Goal: Download file/media

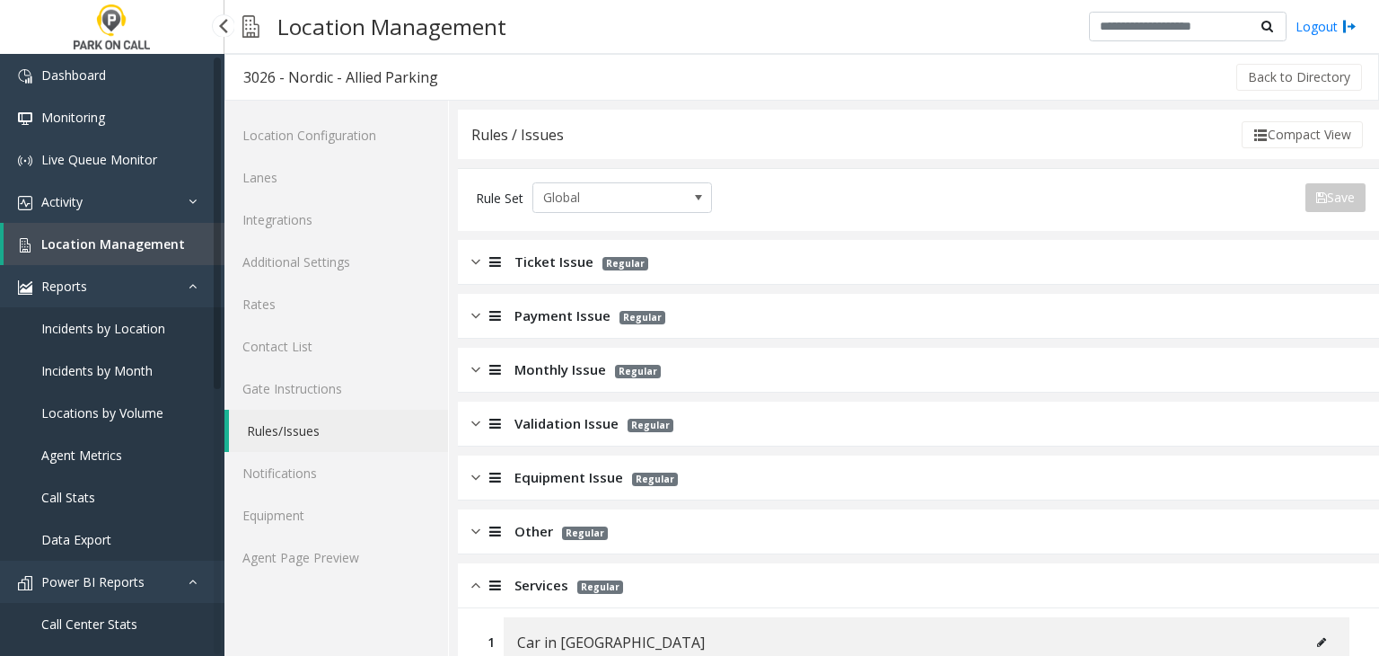
drag, startPoint x: 0, startPoint y: 0, endPoint x: 153, endPoint y: 233, distance: 279.0
click at [153, 233] on link "Location Management" at bounding box center [114, 244] width 221 height 42
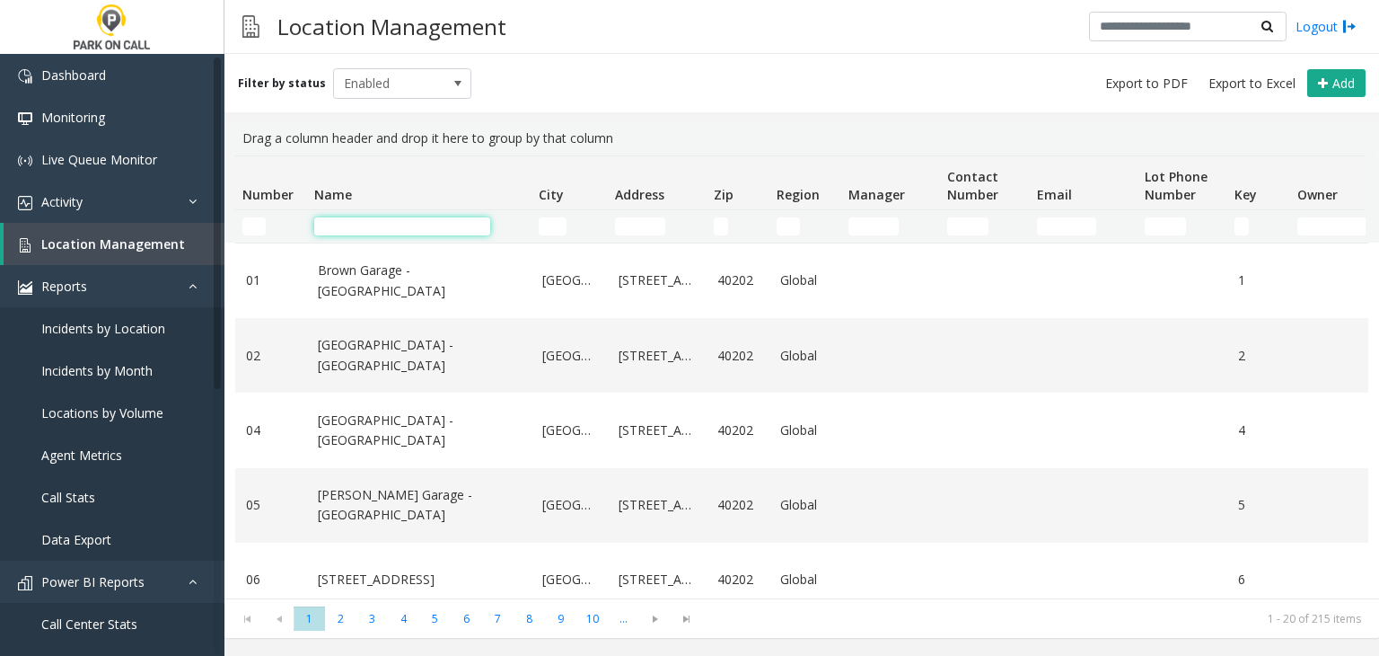
click at [417, 220] on input "Name Filter" at bounding box center [402, 226] width 176 height 18
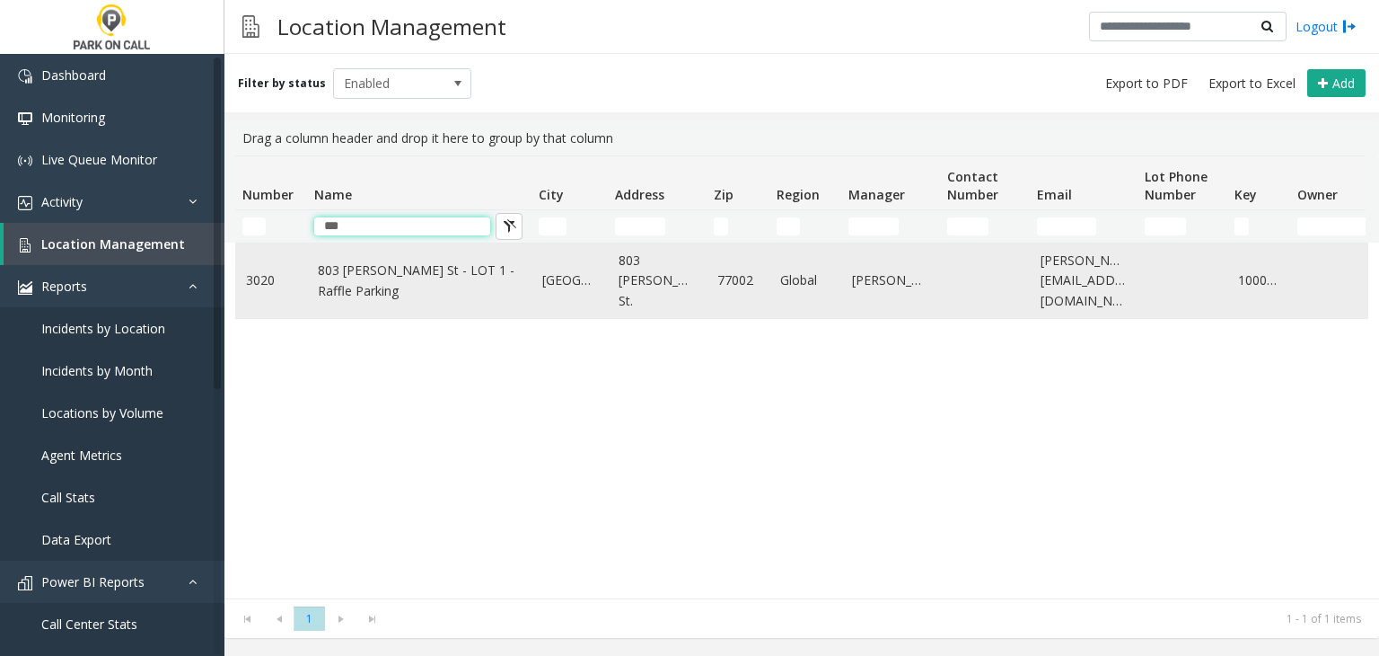
type input "***"
click at [381, 291] on link "803 [PERSON_NAME] St - LOT 1 - Raffle Parking" at bounding box center [419, 280] width 203 height 40
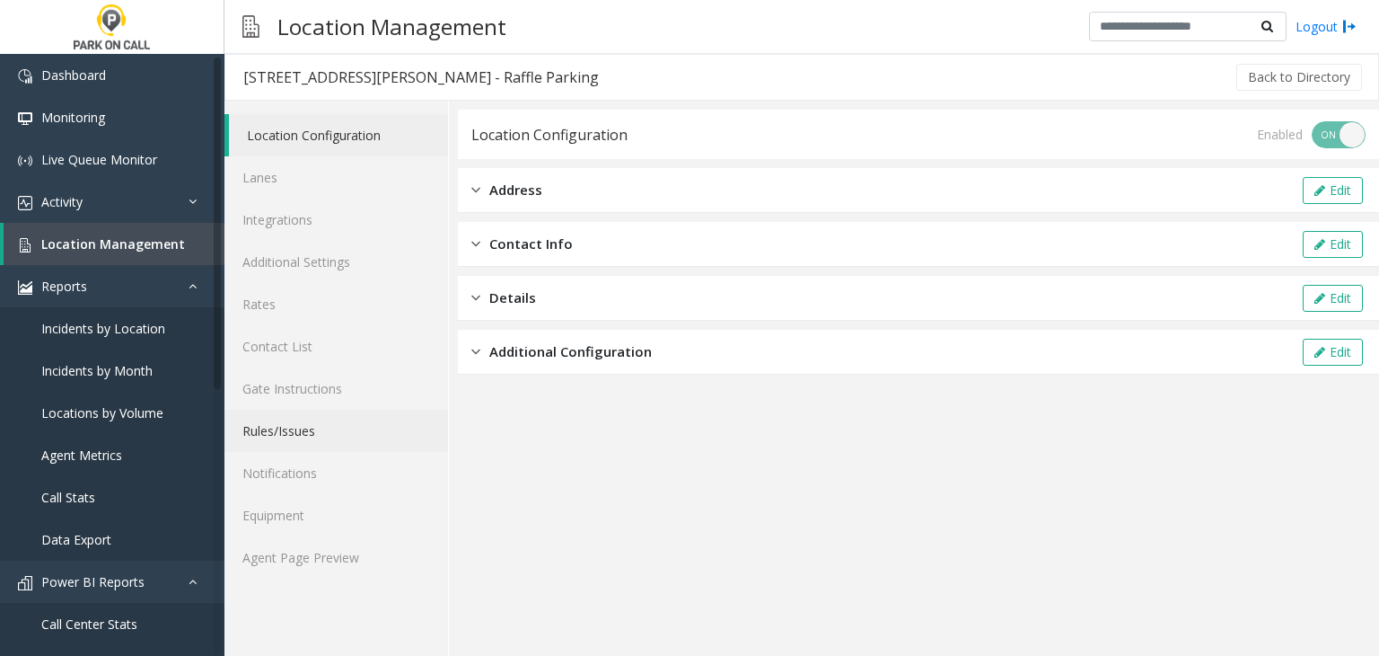
click at [303, 426] on link "Rules/Issues" at bounding box center [336, 430] width 224 height 42
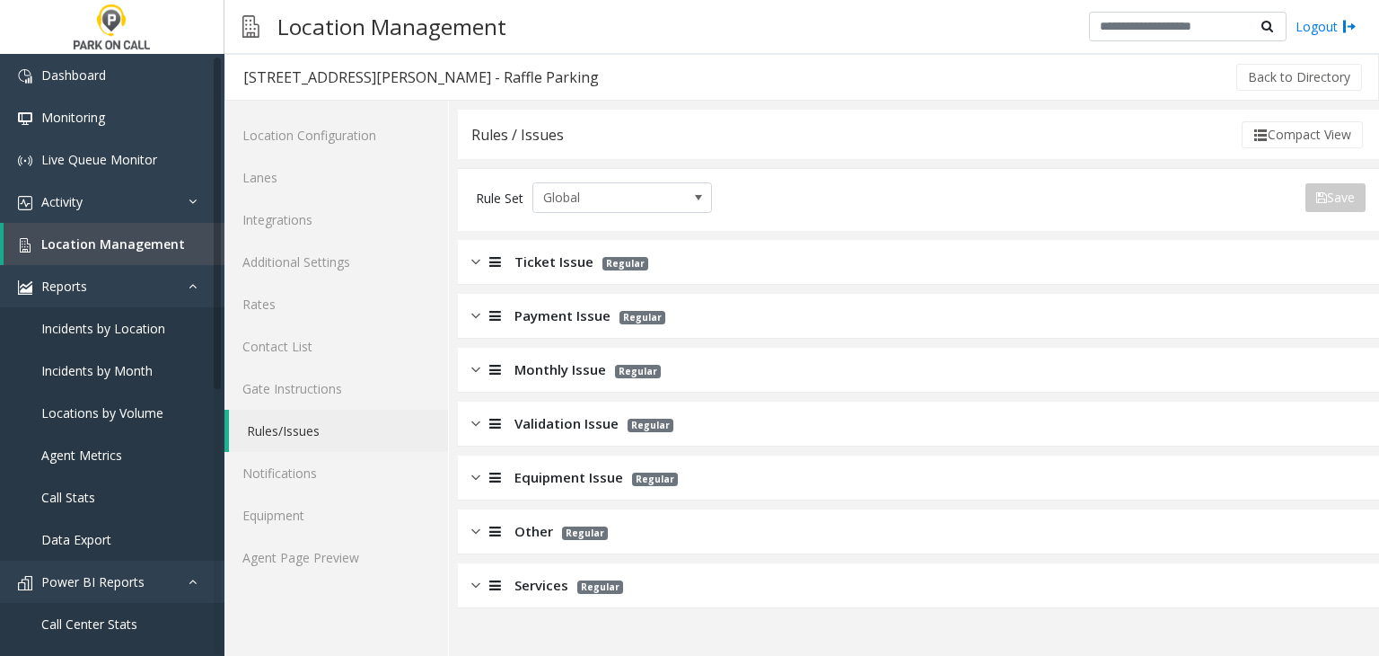
click at [552, 359] on span "Monthly Issue" at bounding box center [561, 369] width 92 height 21
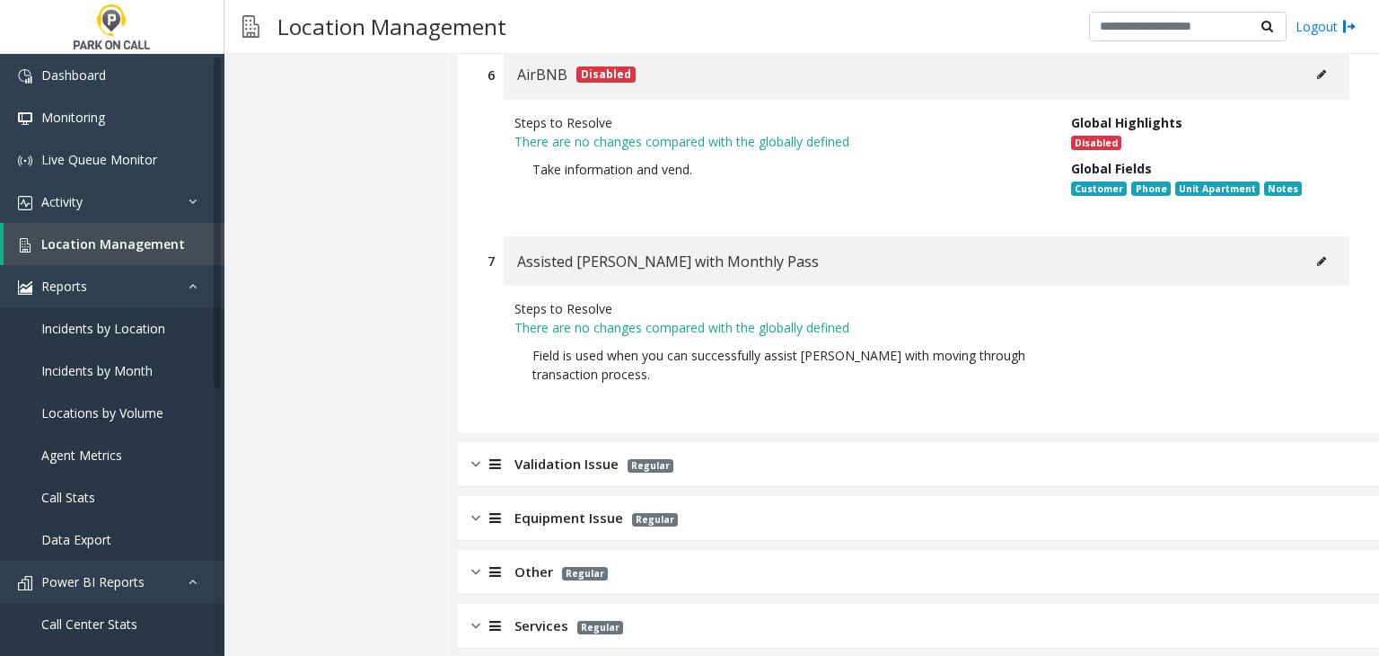
scroll to position [2467, 0]
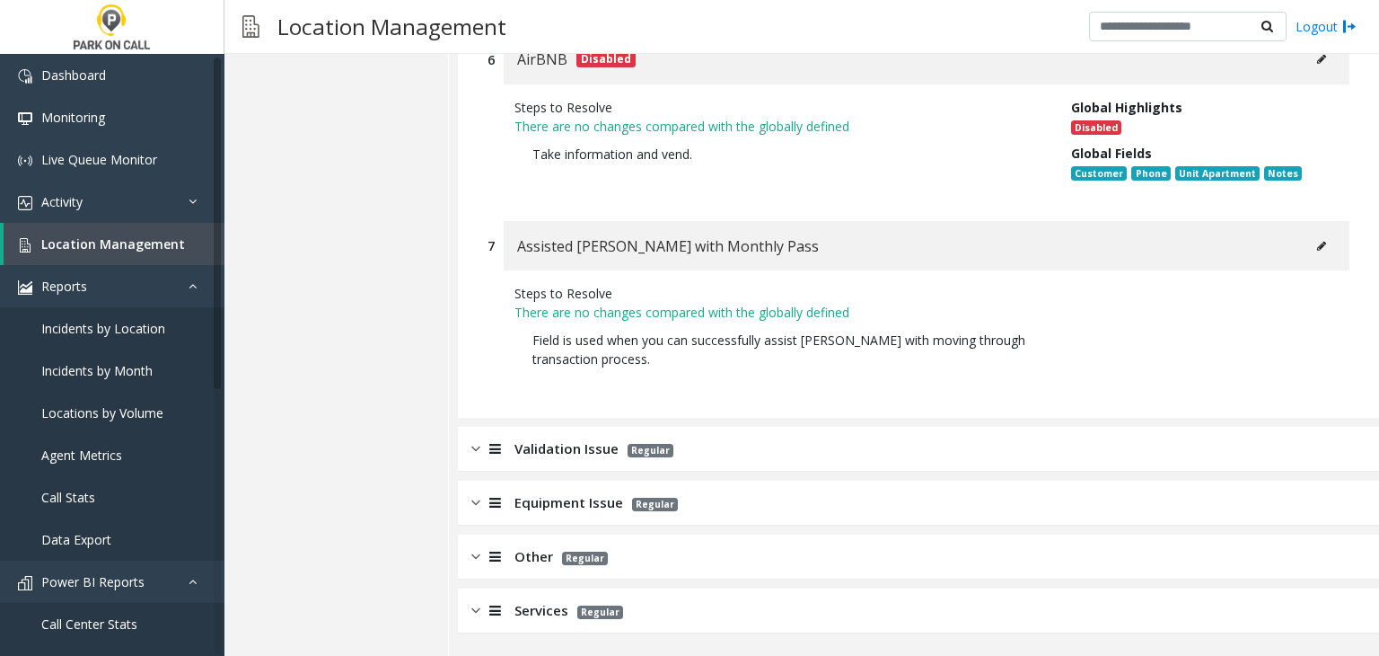
click at [533, 462] on div "Validation Issue Regular" at bounding box center [918, 449] width 921 height 45
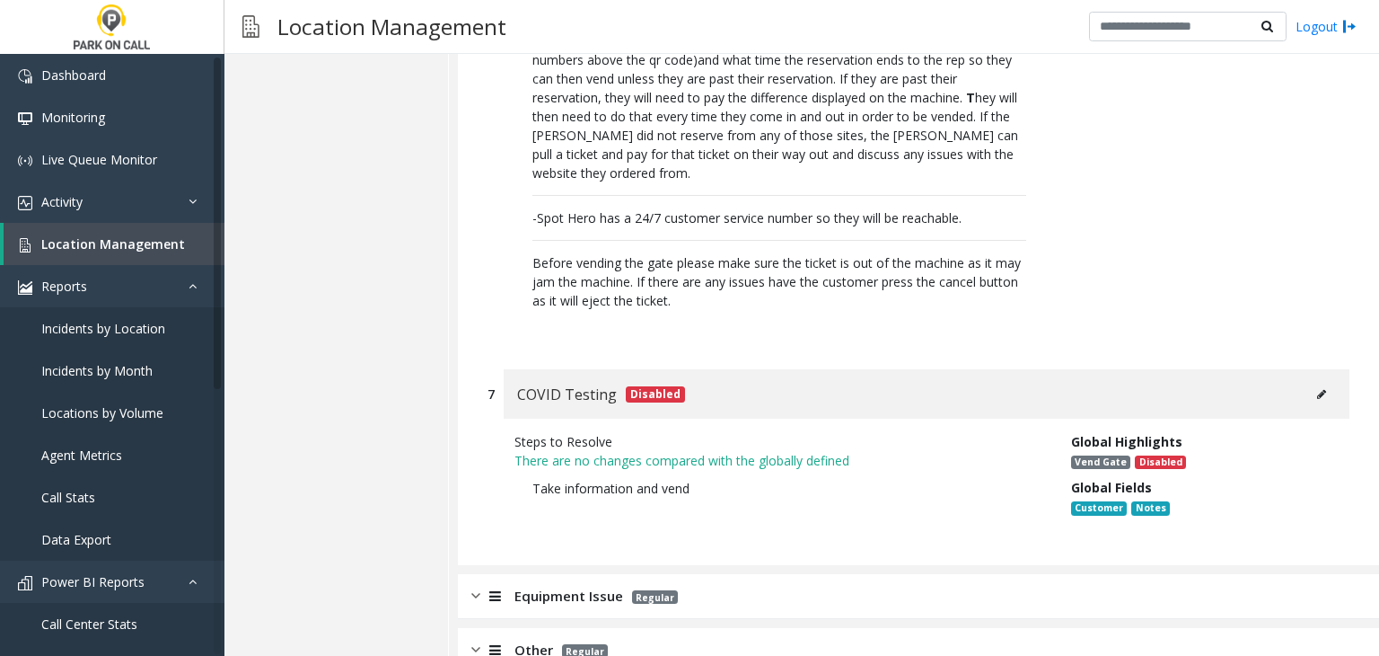
scroll to position [5165, 0]
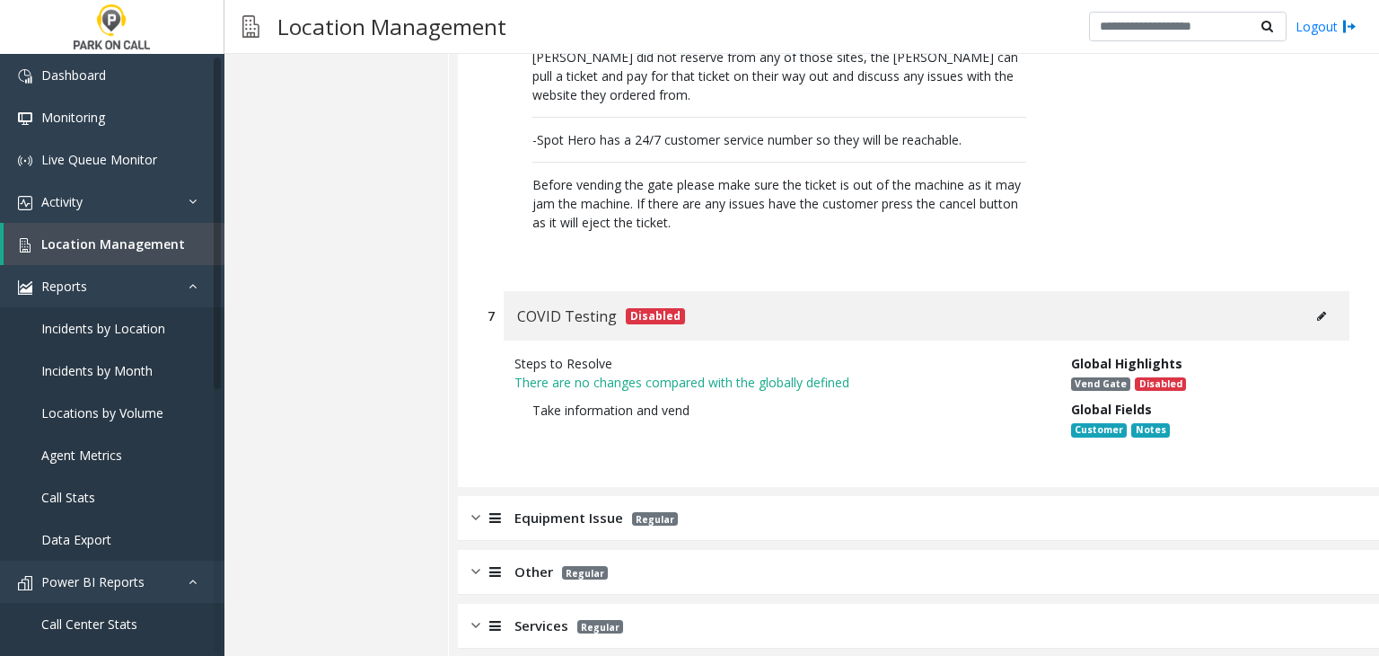
click at [532, 615] on span "Services" at bounding box center [542, 625] width 54 height 21
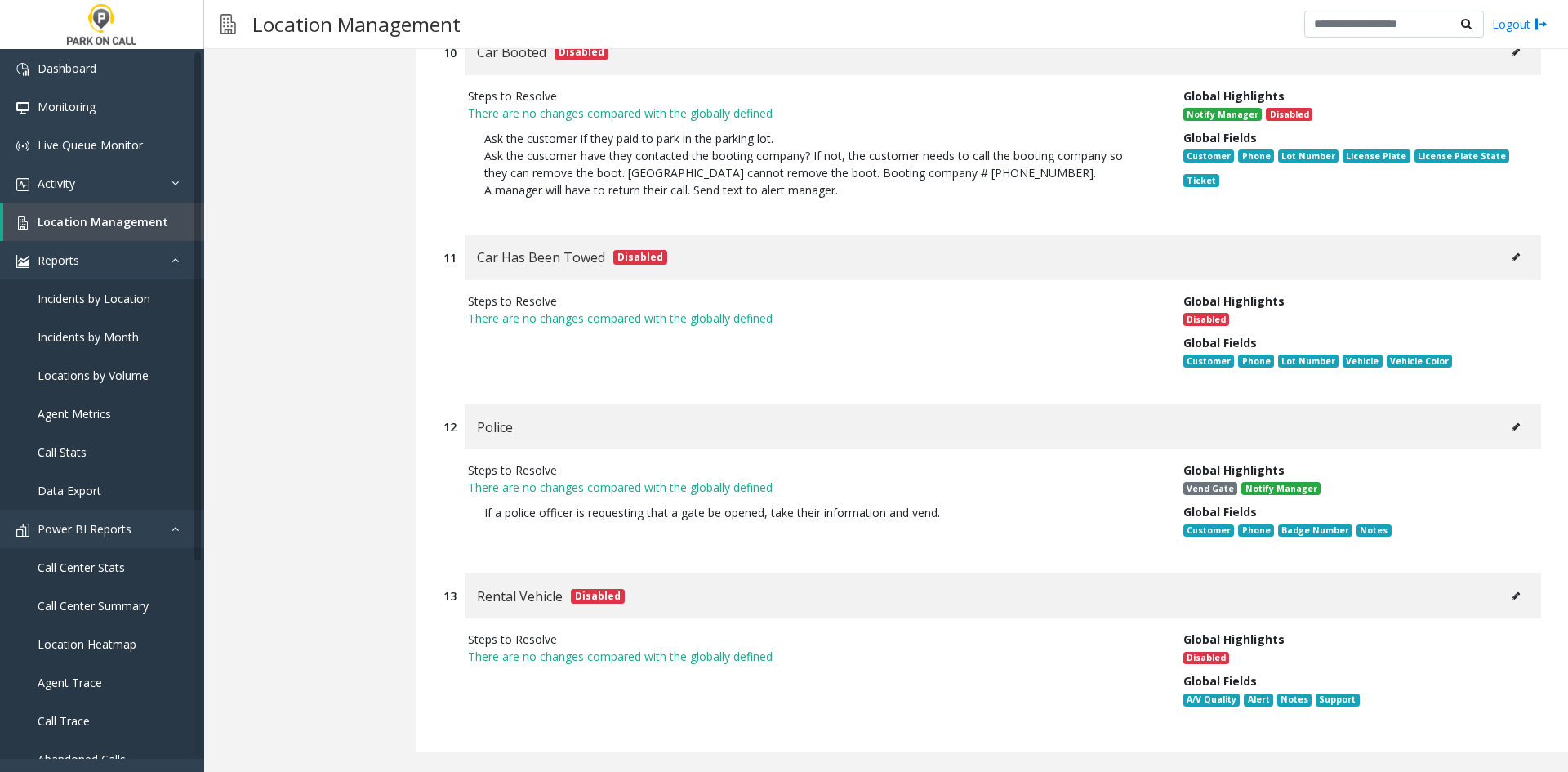
scroll to position [7717, 0]
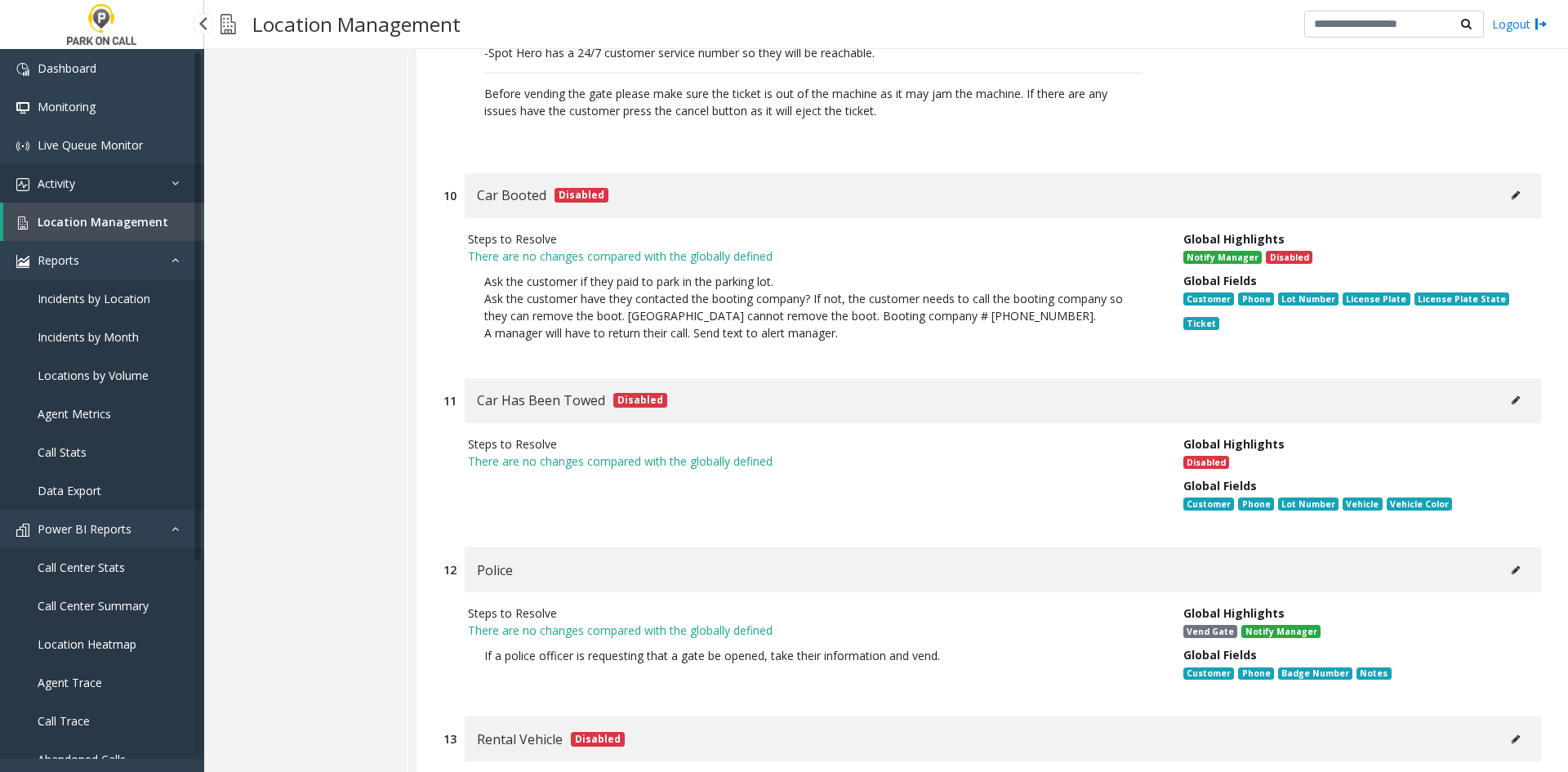
click at [86, 181] on link "Activity" at bounding box center [102, 183] width 204 height 38
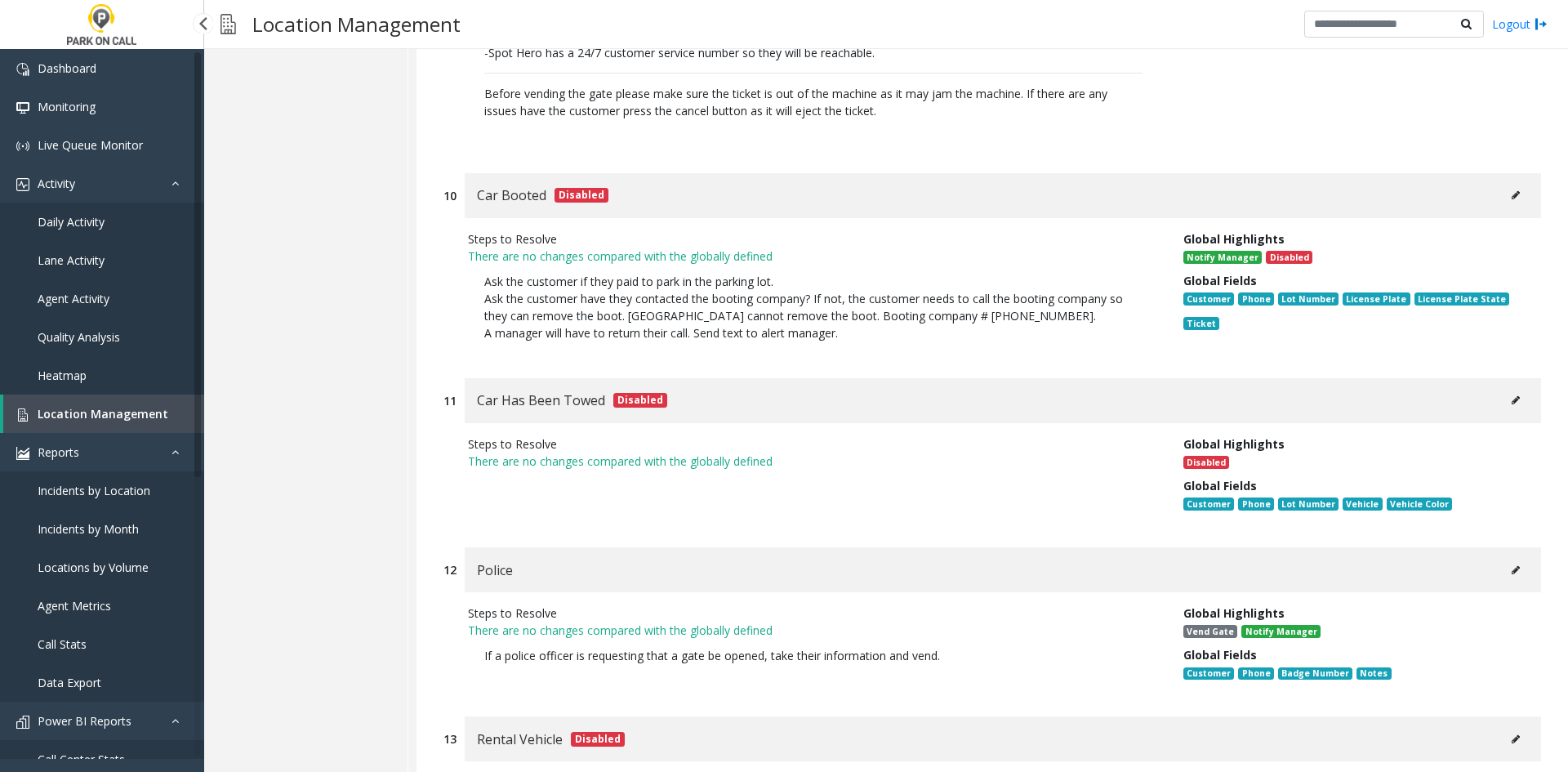
click at [73, 221] on span "Daily Activity" at bounding box center [71, 221] width 67 height 15
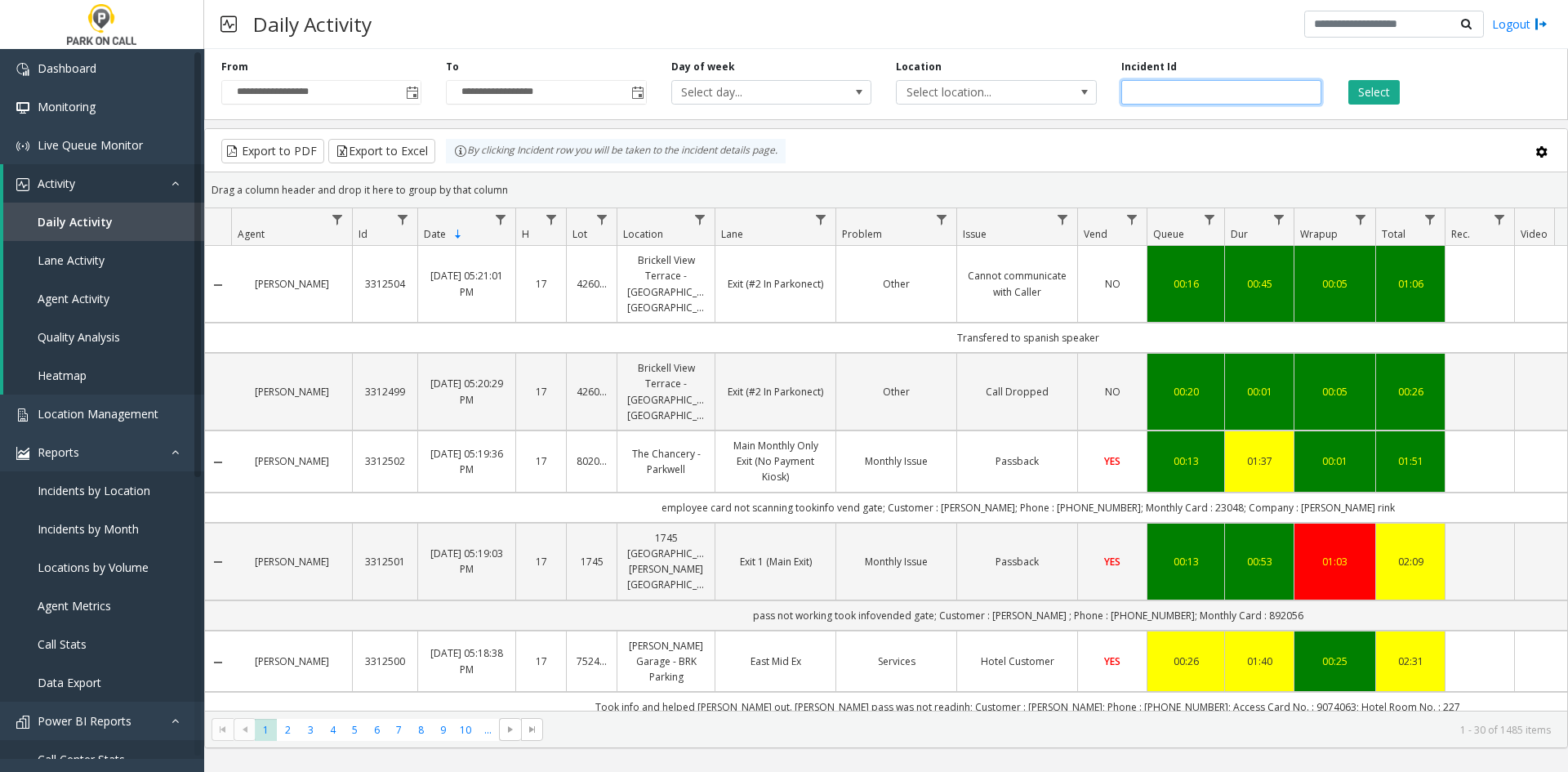
click at [1164, 92] on input "number" at bounding box center [1221, 92] width 200 height 25
paste input "*******"
type input "*******"
click at [1253, 85] on button "Select" at bounding box center [1374, 92] width 52 height 25
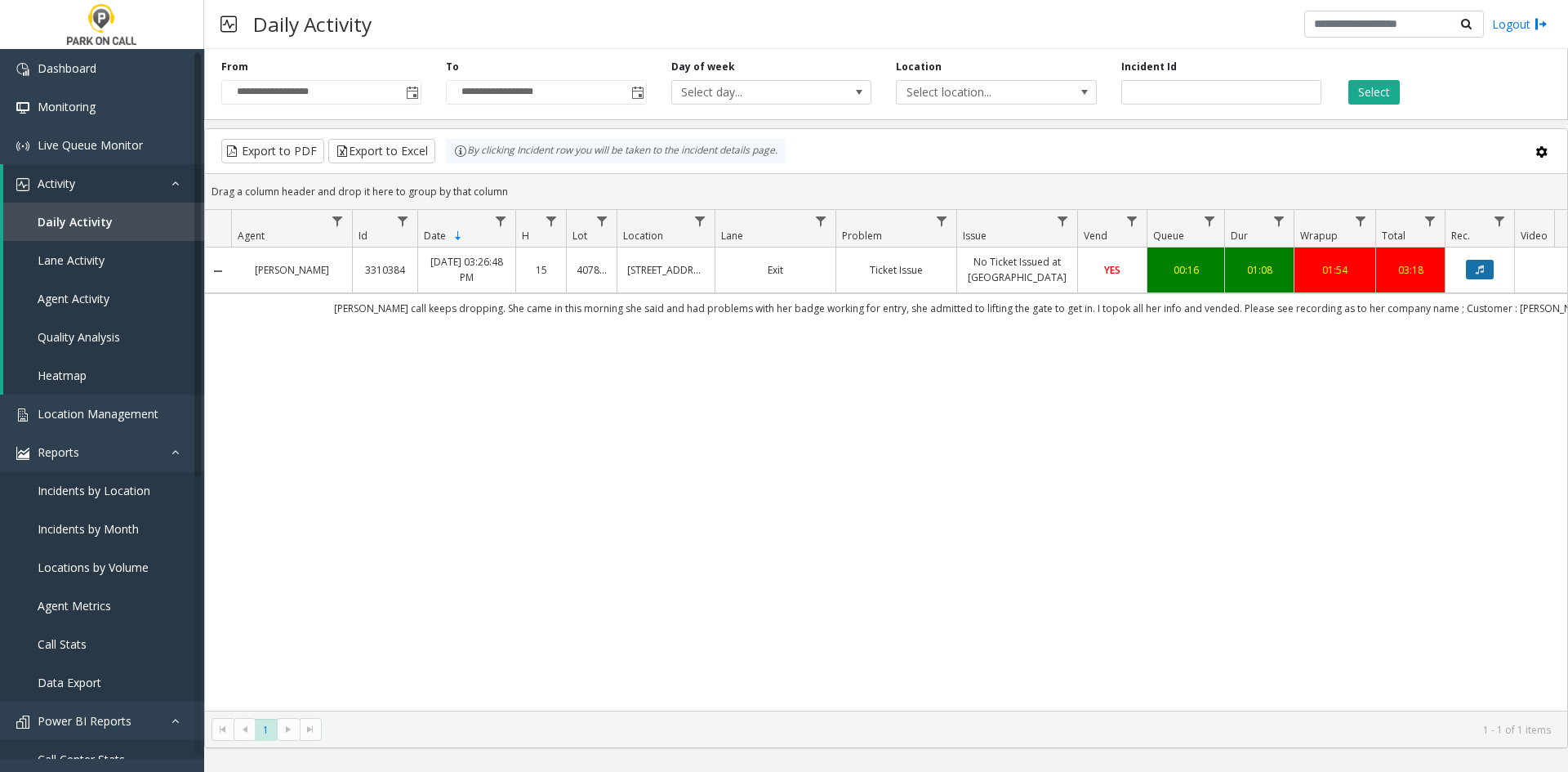
click at [1253, 271] on button "Data table" at bounding box center [1480, 270] width 28 height 20
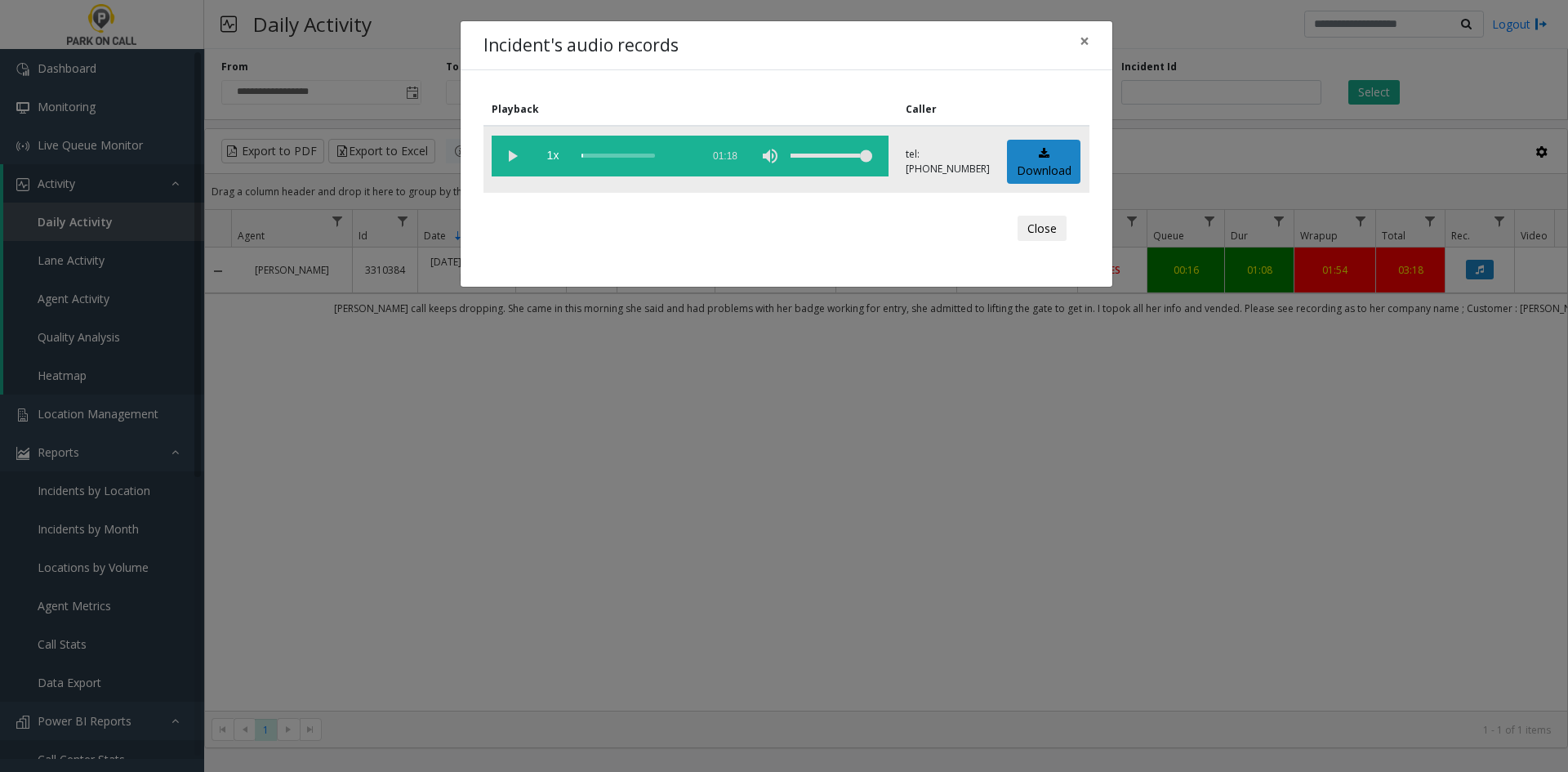
click at [511, 157] on vg-play-pause at bounding box center [512, 155] width 41 height 41
drag, startPoint x: 588, startPoint y: 157, endPoint x: 597, endPoint y: 156, distance: 9.1
click at [597, 156] on div "scrub bar" at bounding box center [637, 155] width 111 height 41
click at [515, 151] on vg-play-pause at bounding box center [512, 155] width 41 height 41
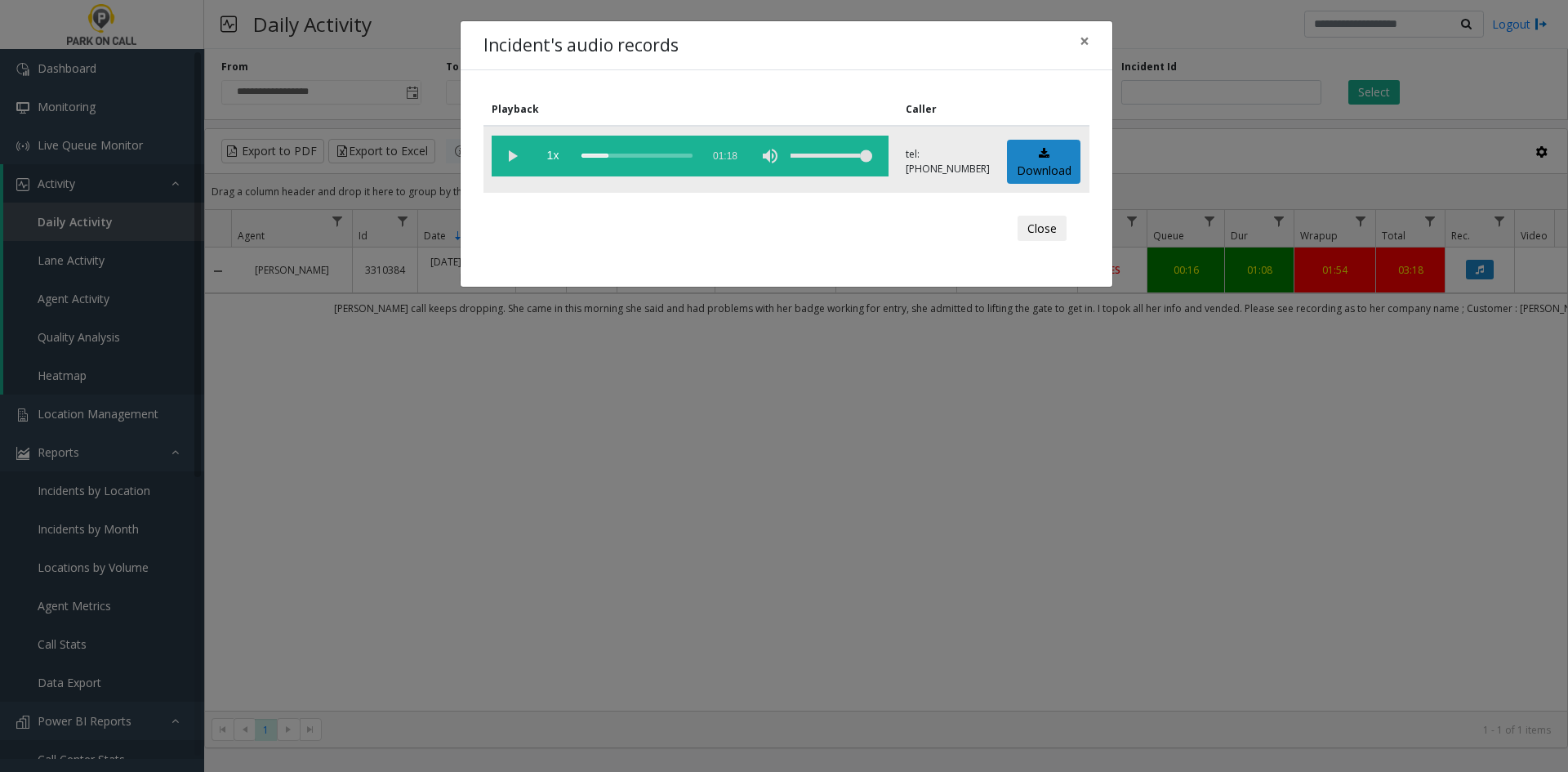
click at [594, 165] on div "scrub bar" at bounding box center [637, 155] width 111 height 41
drag, startPoint x: 580, startPoint y: 155, endPoint x: 565, endPoint y: 168, distance: 19.8
click at [567, 168] on vg-controls "1x 01:18" at bounding box center [690, 155] width 397 height 41
drag, startPoint x: 587, startPoint y: 162, endPoint x: 554, endPoint y: 172, distance: 34.5
click at [554, 171] on vg-controls "1x 01:18" at bounding box center [690, 155] width 397 height 41
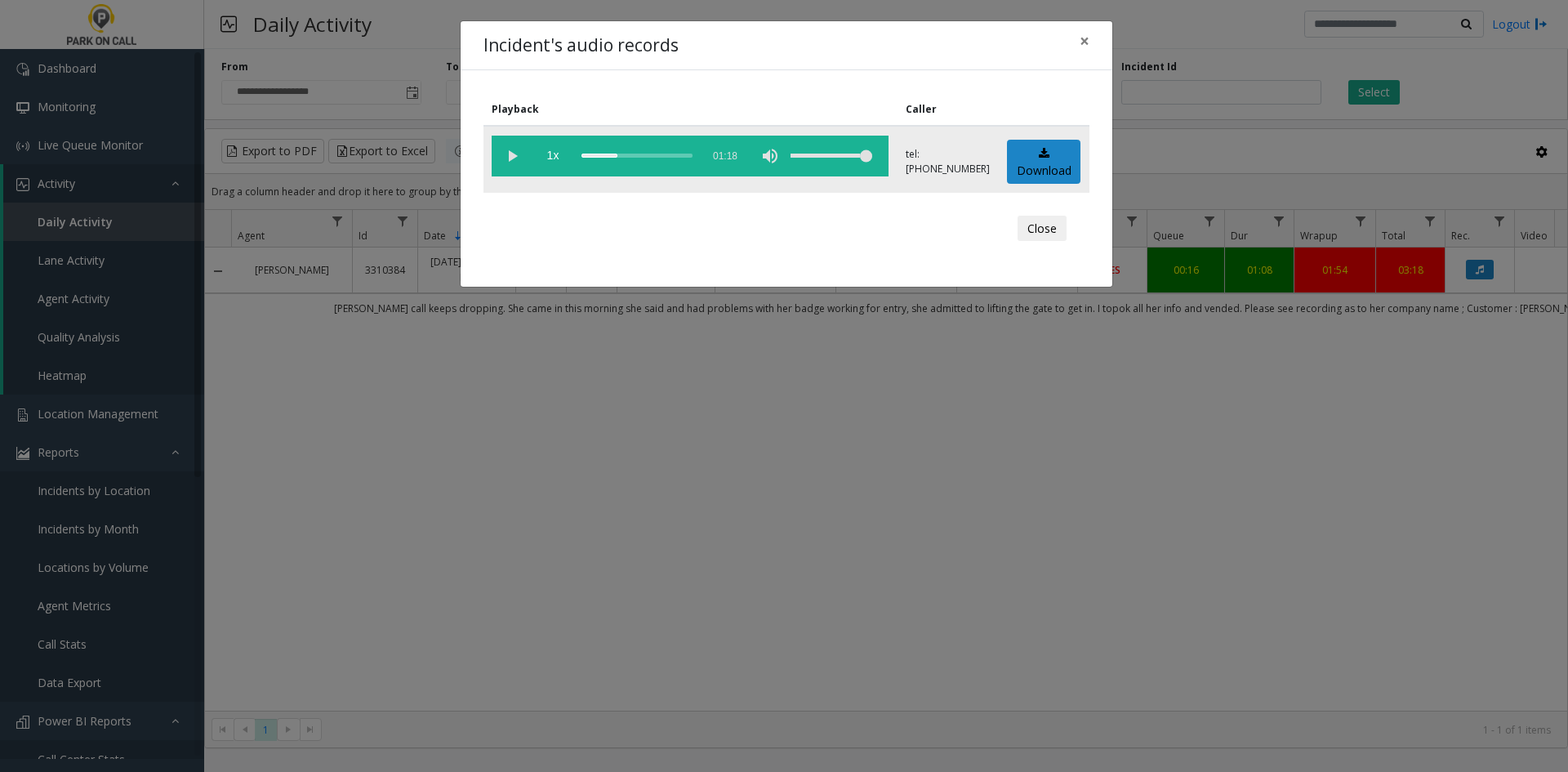
click at [584, 156] on div "scrub bar" at bounding box center [637, 155] width 111 height 41
click at [521, 155] on vg-play-pause at bounding box center [512, 155] width 41 height 41
click at [517, 156] on vg-play-pause at bounding box center [512, 155] width 41 height 41
click at [1011, 160] on link "Download" at bounding box center [1043, 162] width 74 height 45
click at [1171, 529] on div "Incident's audio records × Playback Caller 1x 01:18 tel:[PHONE_NUMBER] Download…" at bounding box center [784, 386] width 1568 height 772
